Goal: Task Accomplishment & Management: Use online tool/utility

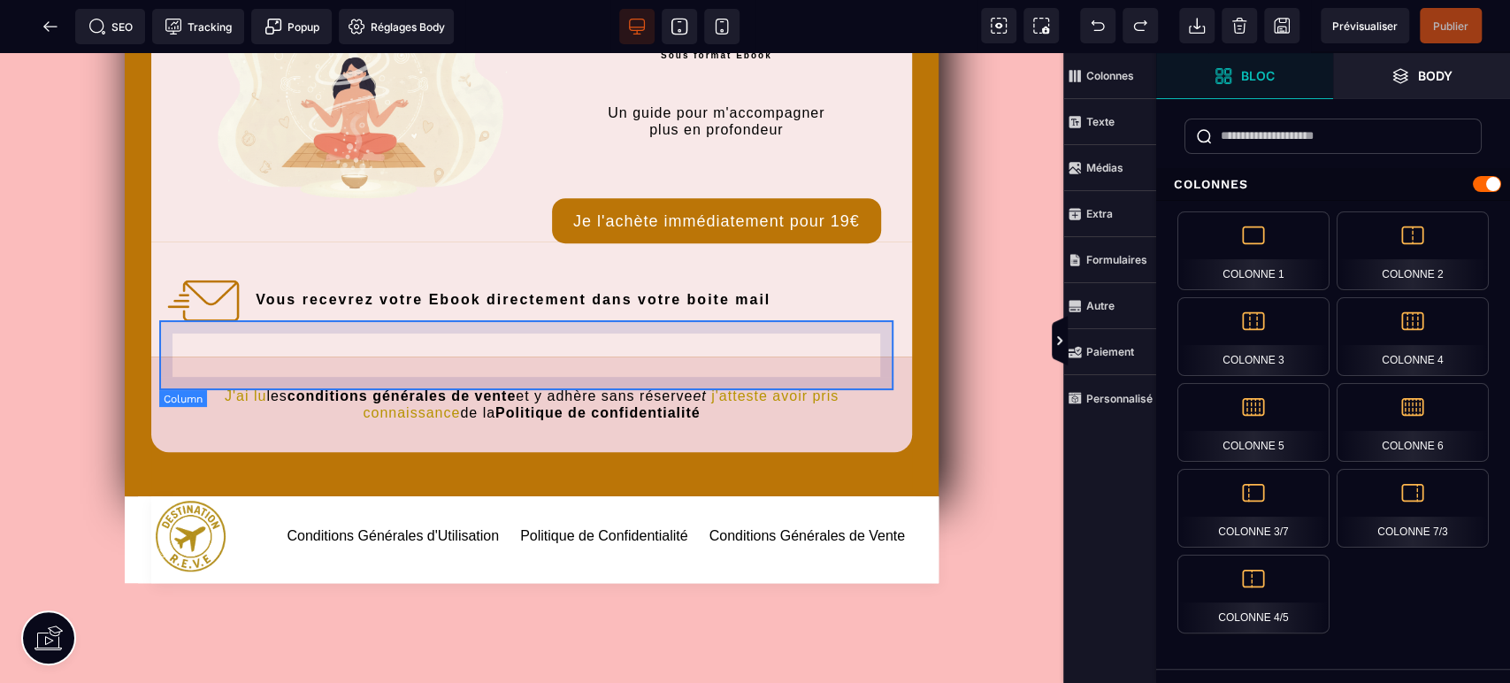
scroll to position [786, 0]
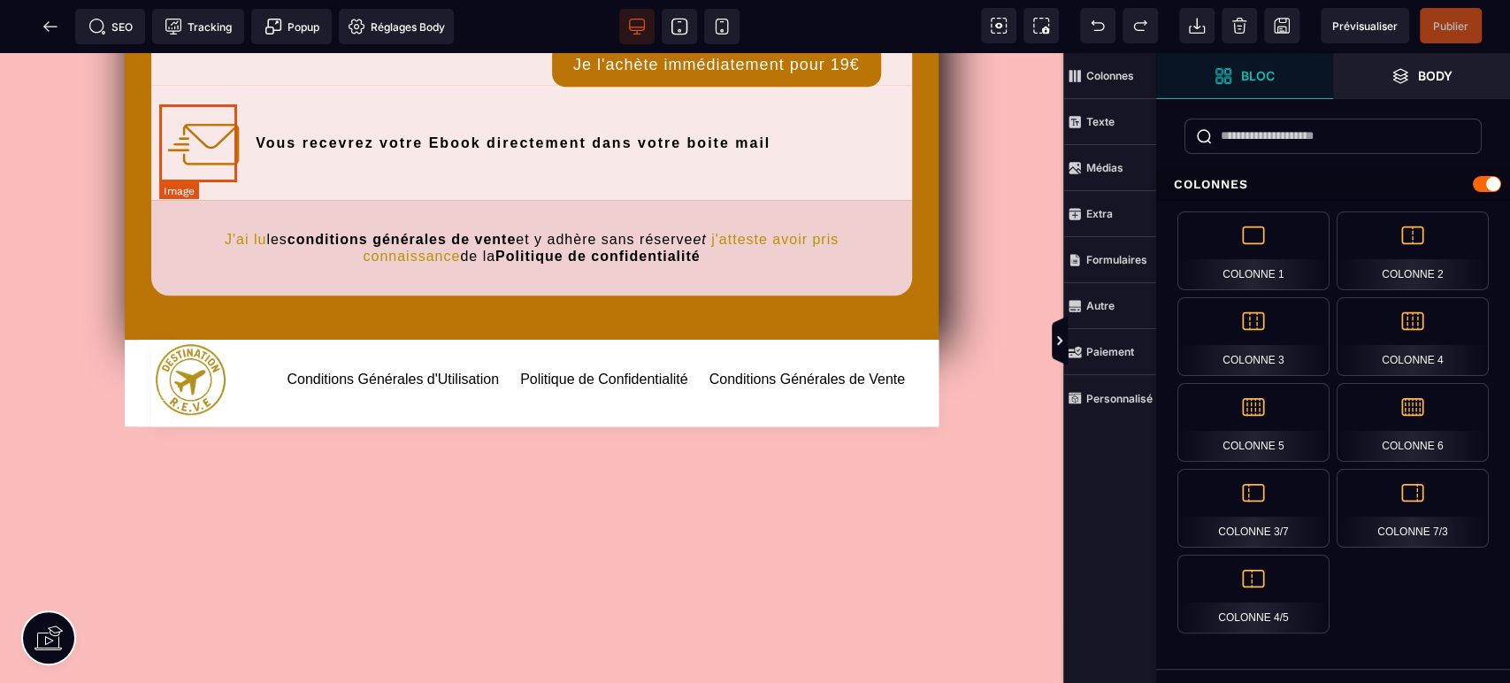
click at [219, 146] on img at bounding box center [204, 144] width 78 height 78
select select
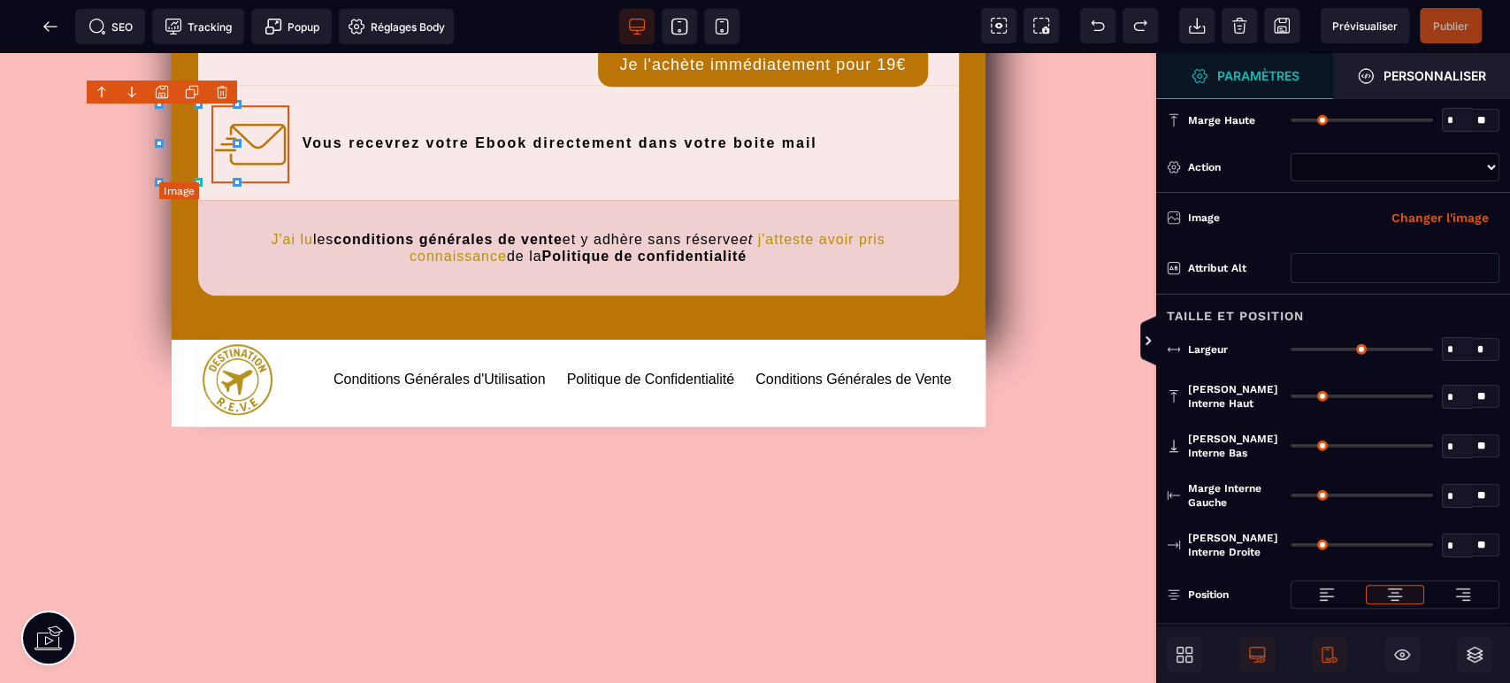
type input "*"
type input "***"
type input "*"
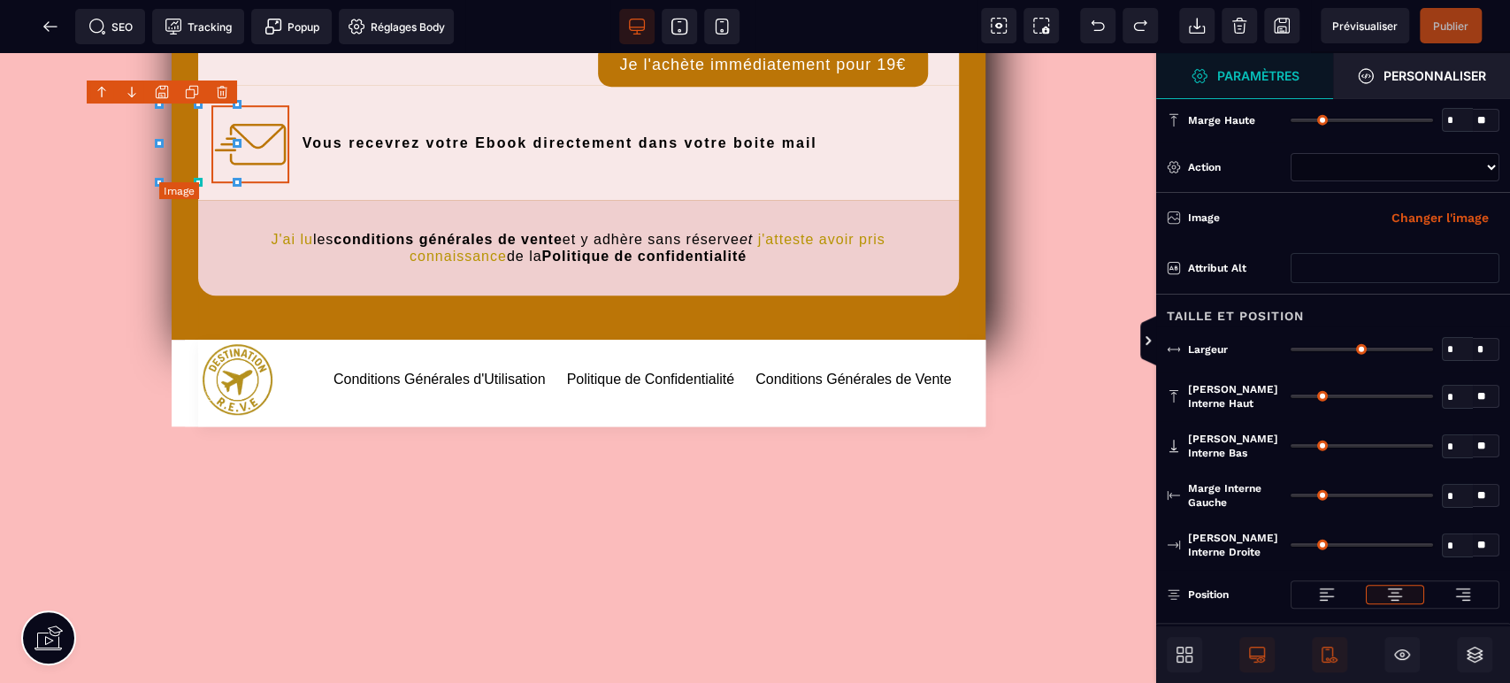
type input "*"
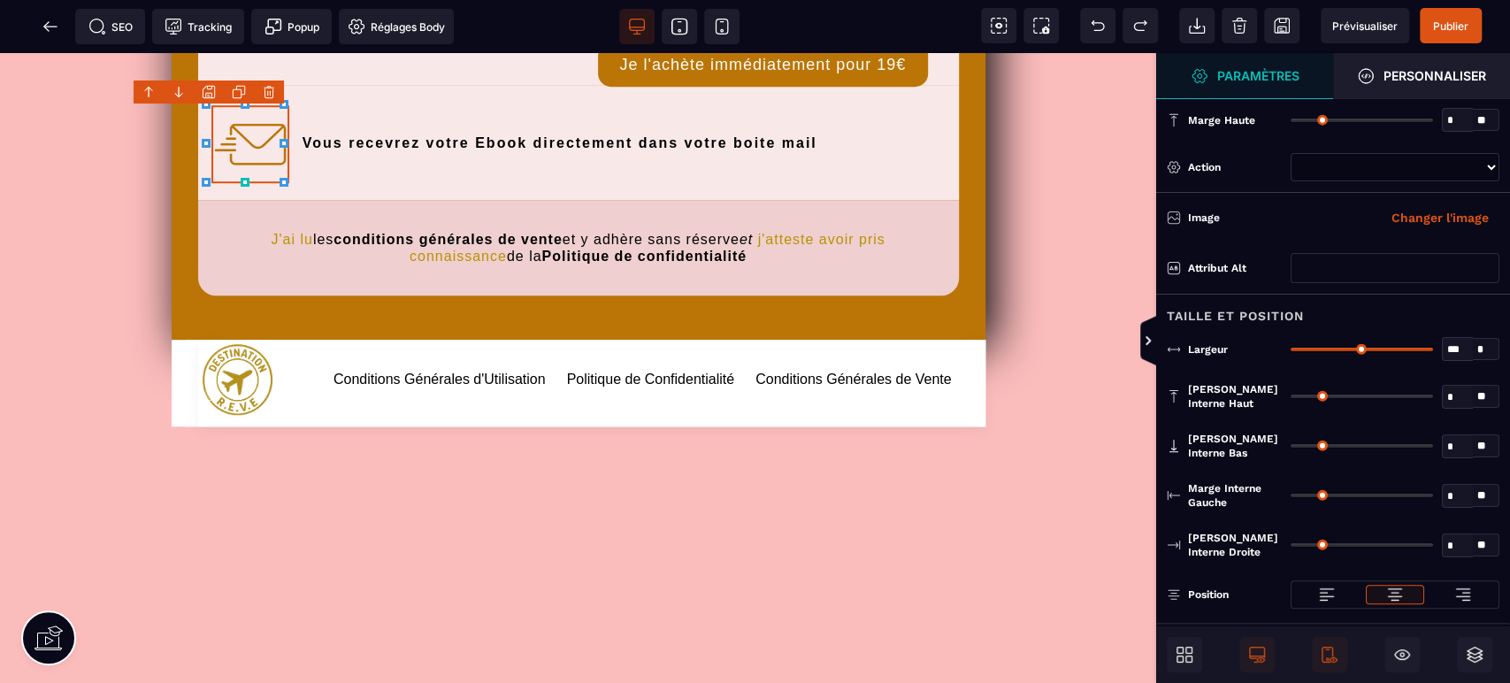
click at [1001, 17] on icon at bounding box center [999, 26] width 18 height 18
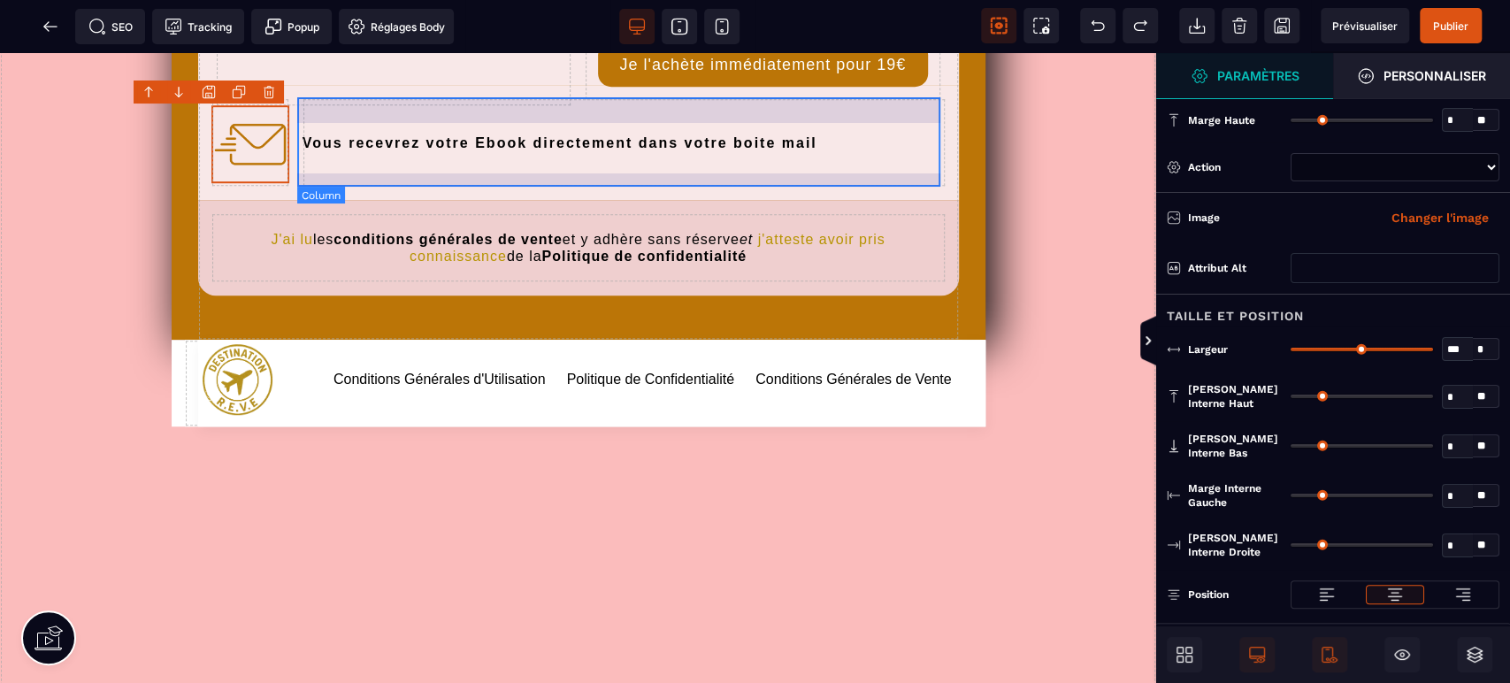
click at [327, 170] on div "Vous recevrez votre Ebook directement dans votre boite mail" at bounding box center [624, 142] width 643 height 88
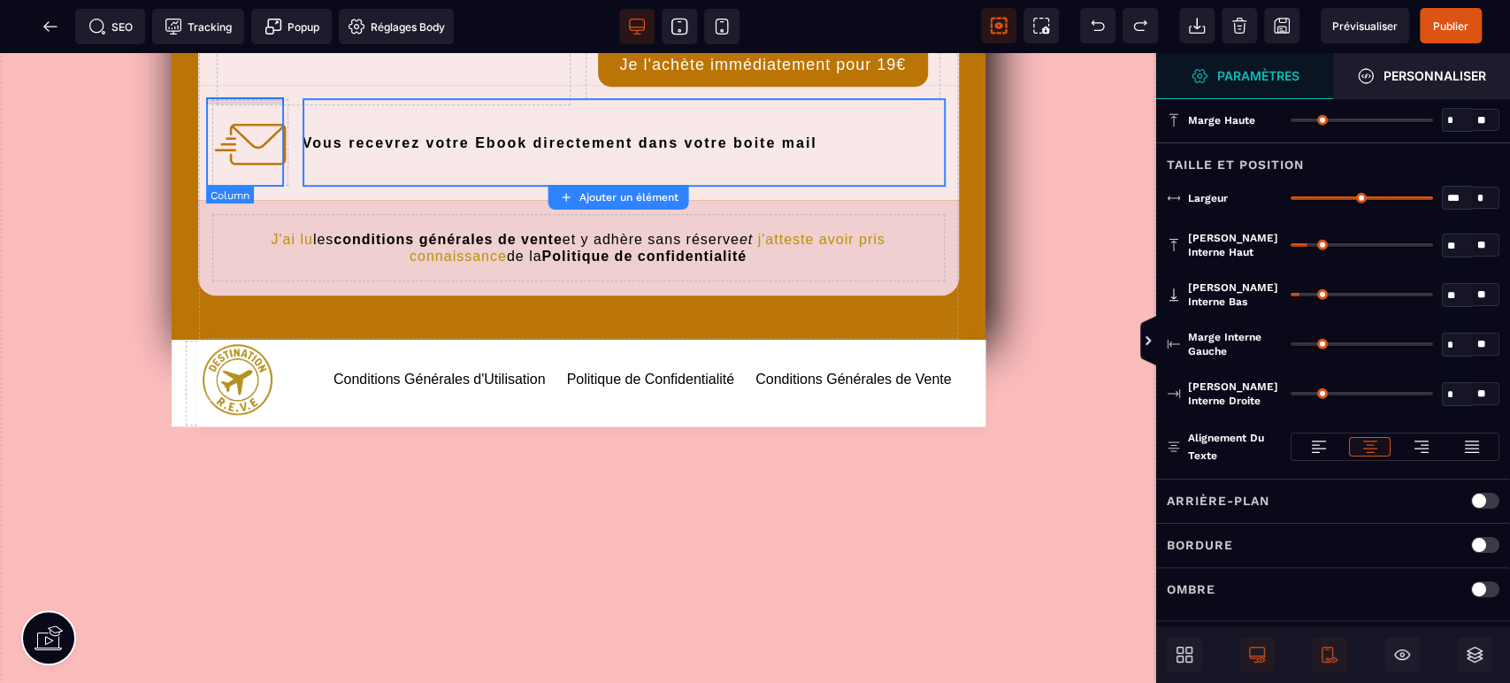
click at [275, 98] on div at bounding box center [250, 142] width 78 height 88
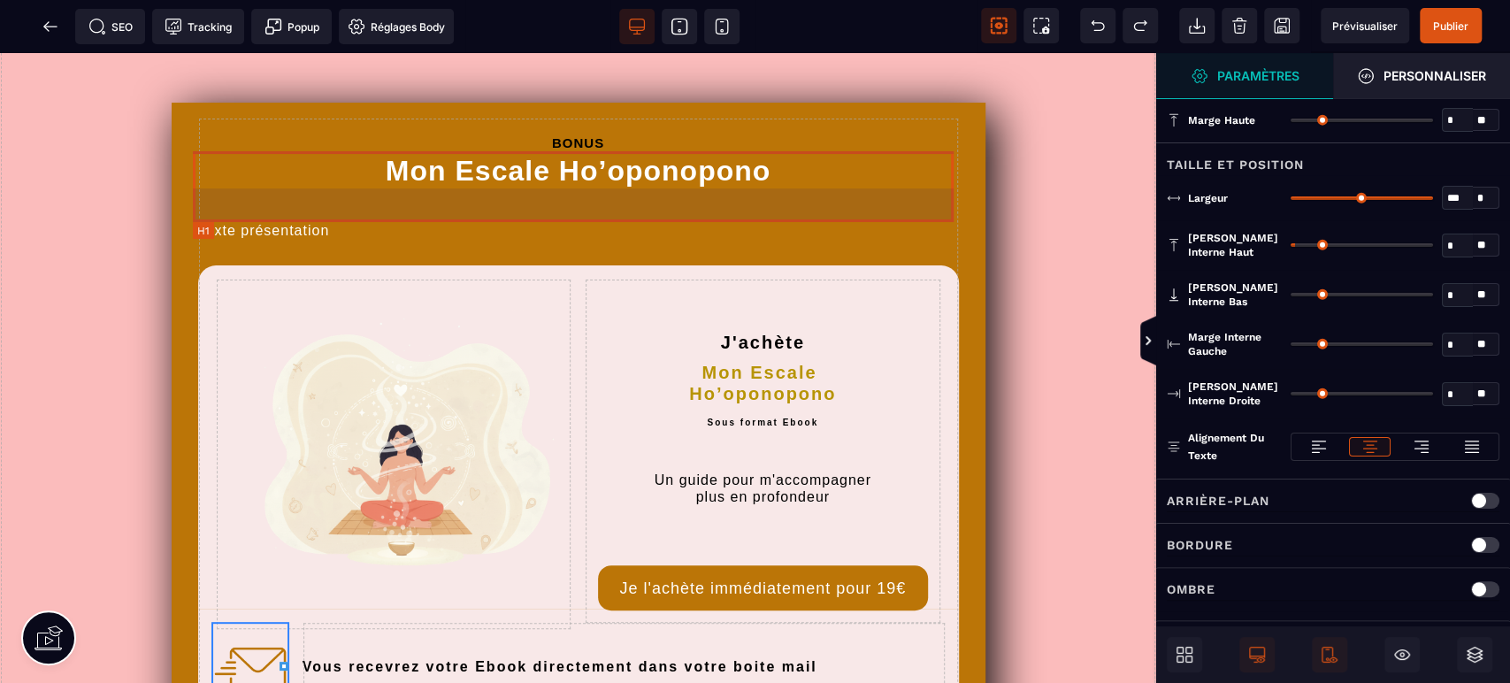
scroll to position [524, 0]
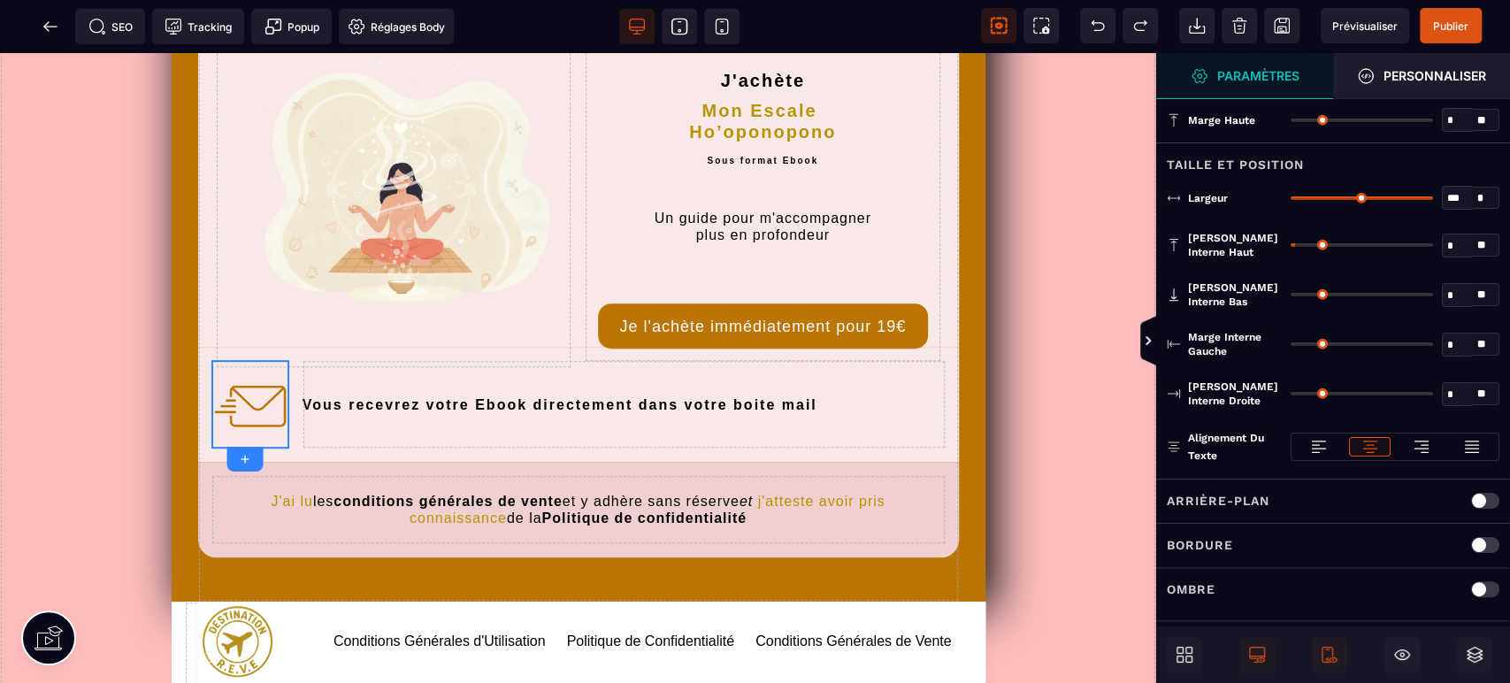
click at [50, 19] on icon at bounding box center [51, 27] width 18 height 18
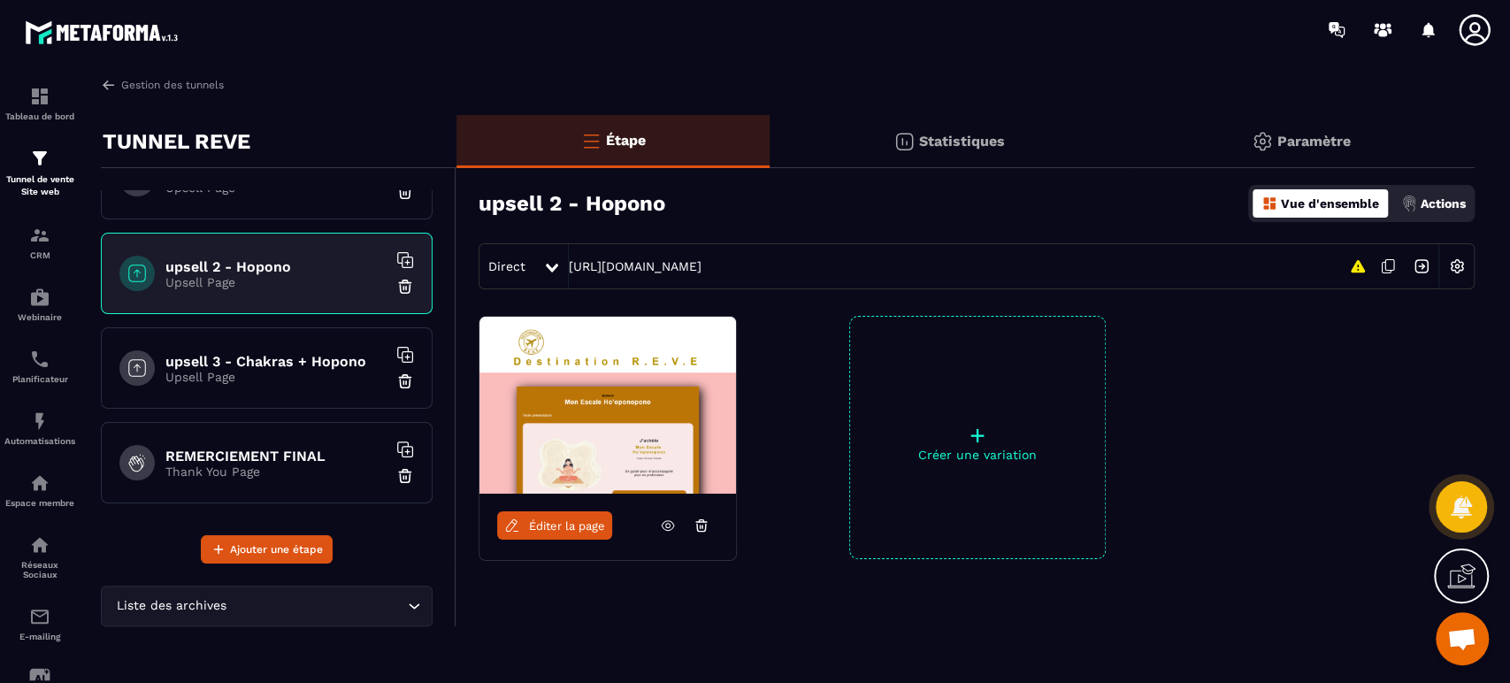
scroll to position [832, 0]
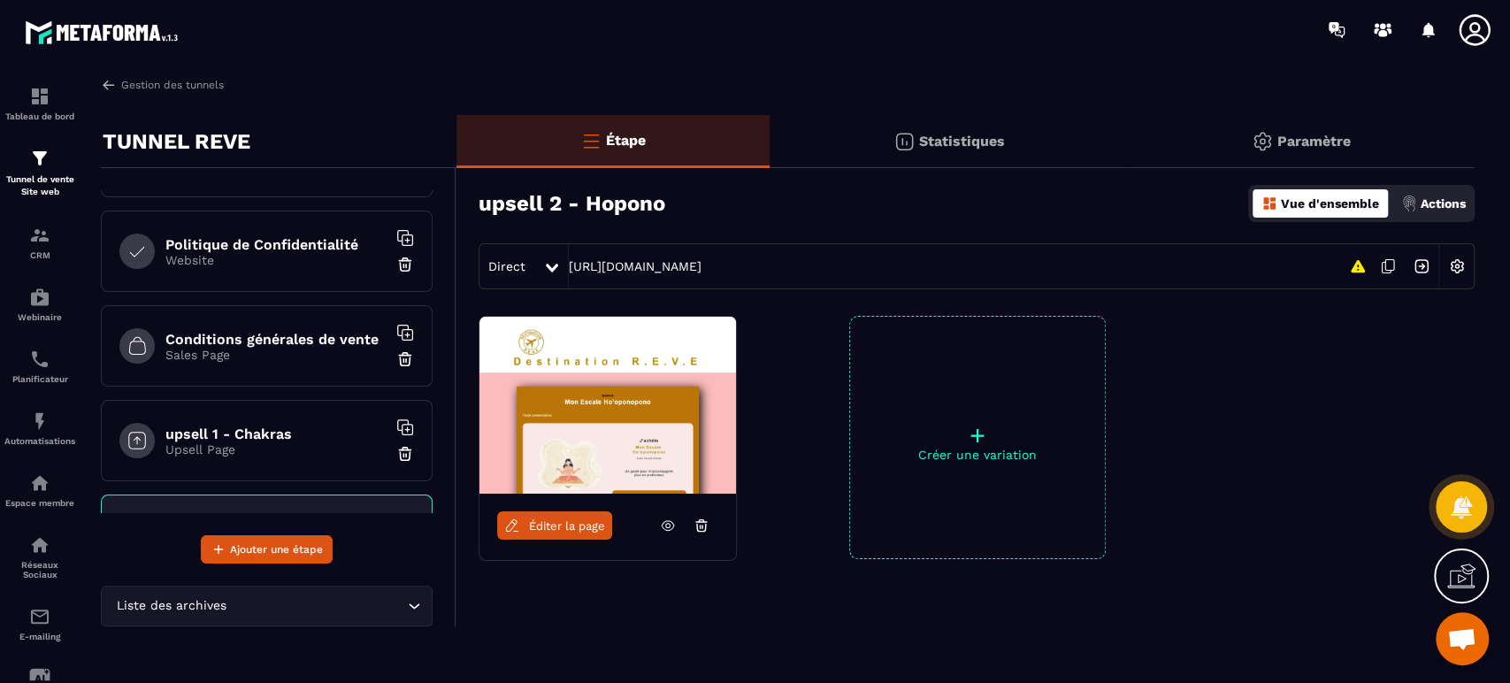
click at [257, 434] on h6 "upsell 1 - Chakras" at bounding box center [275, 434] width 221 height 17
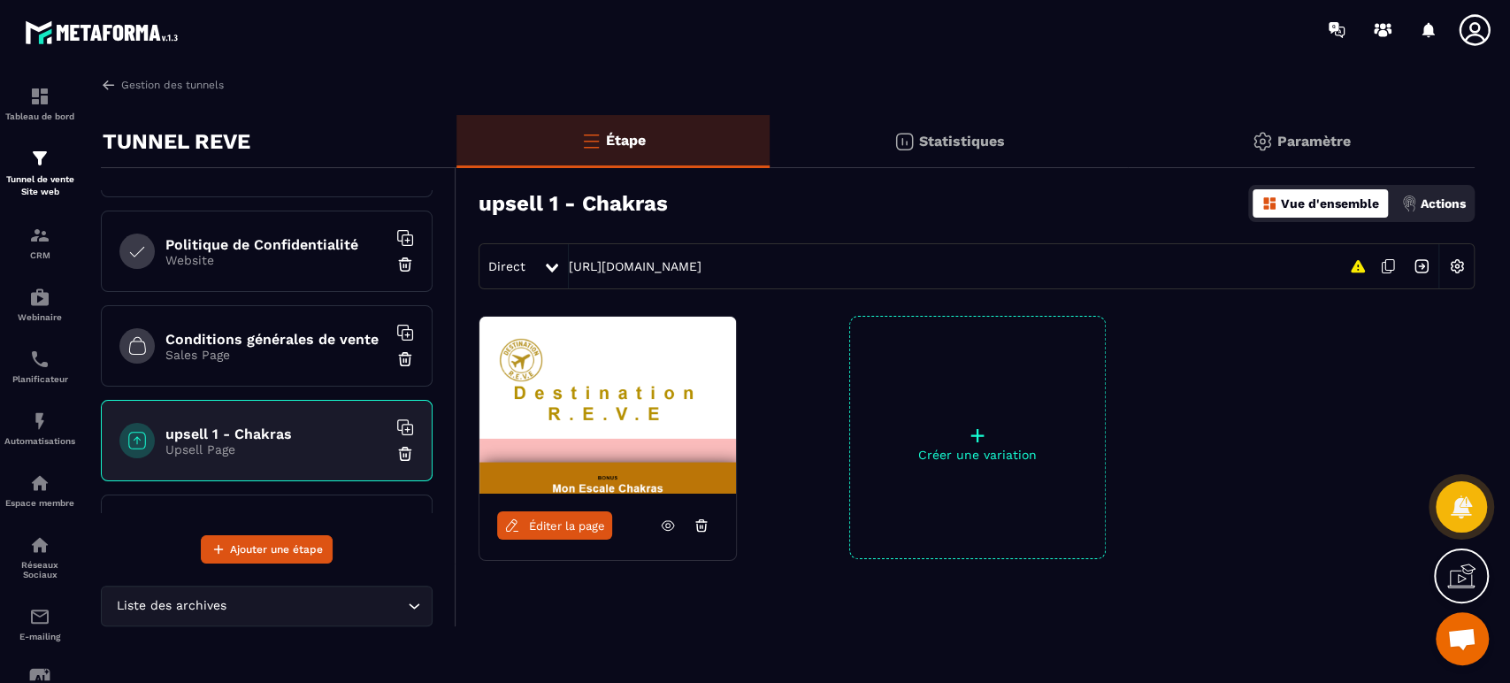
click at [557, 519] on span "Éditer la page" at bounding box center [567, 525] width 76 height 13
